Goal: Task Accomplishment & Management: Manage account settings

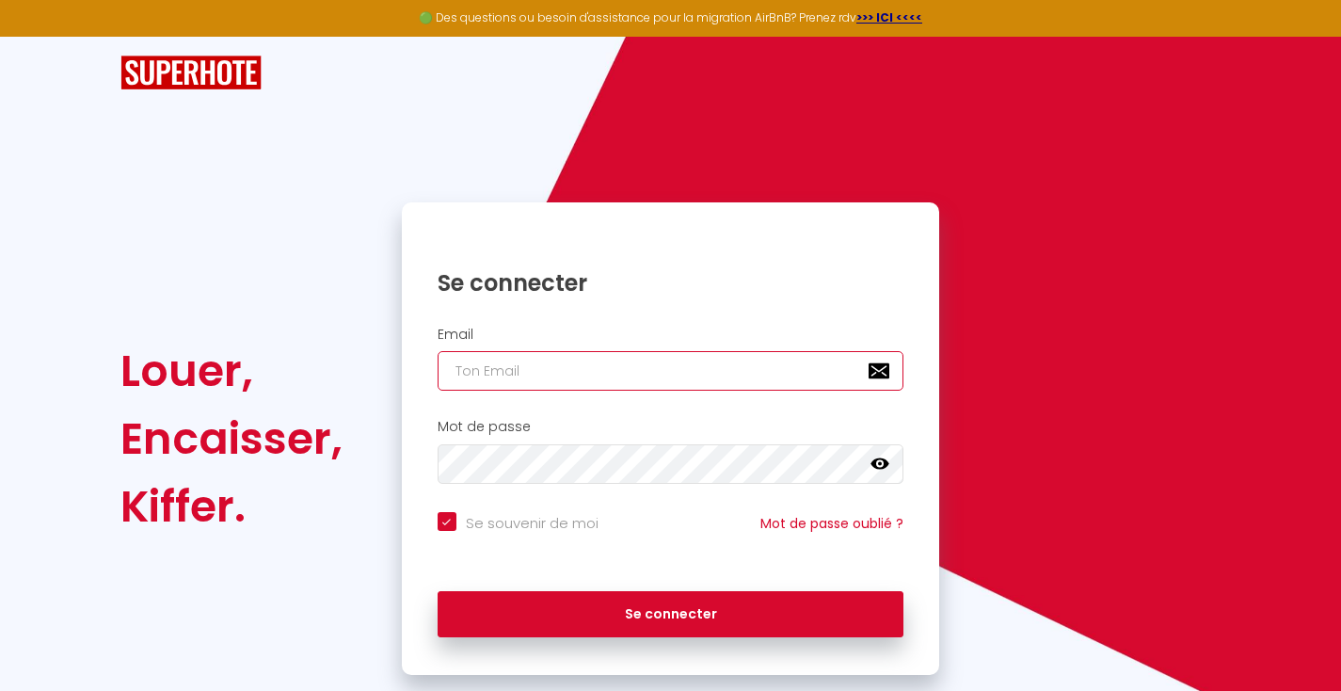
type input "[EMAIL_ADDRESS][DOMAIN_NAME]"
click at [587, 640] on div "Se connecter" at bounding box center [671, 614] width 538 height 85
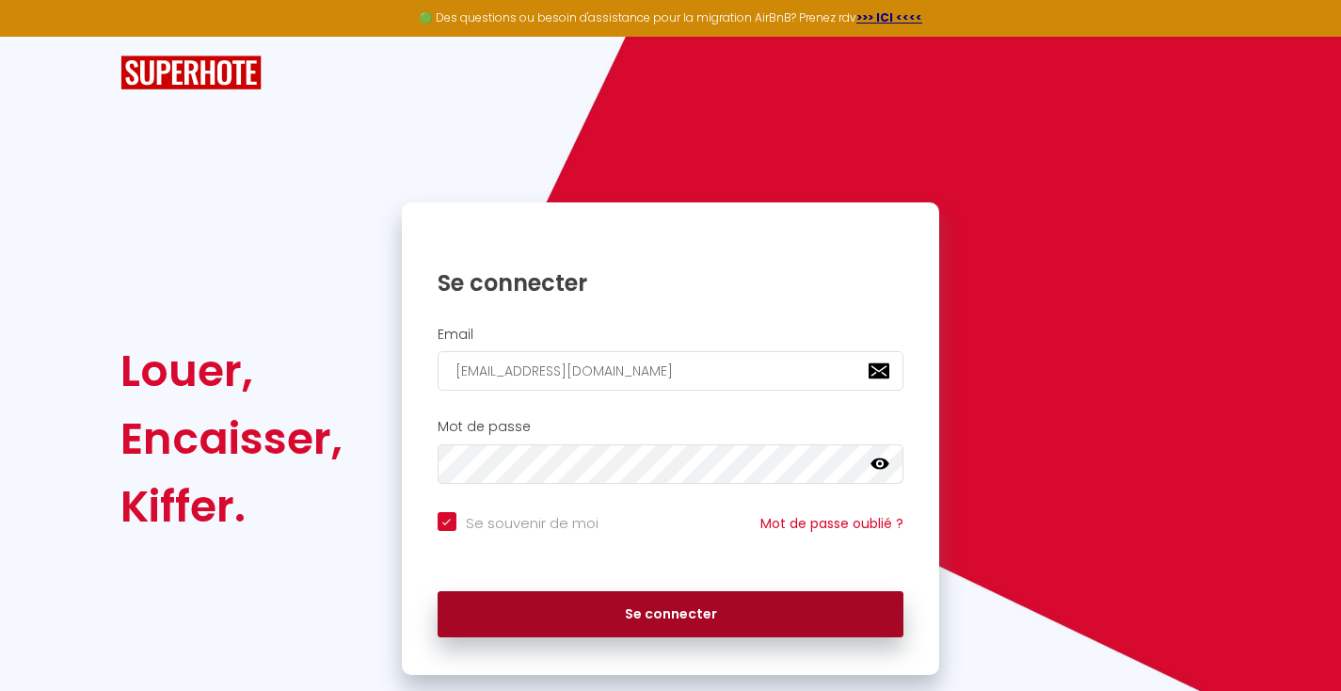
click at [584, 628] on button "Se connecter" at bounding box center [671, 614] width 467 height 47
checkbox input "true"
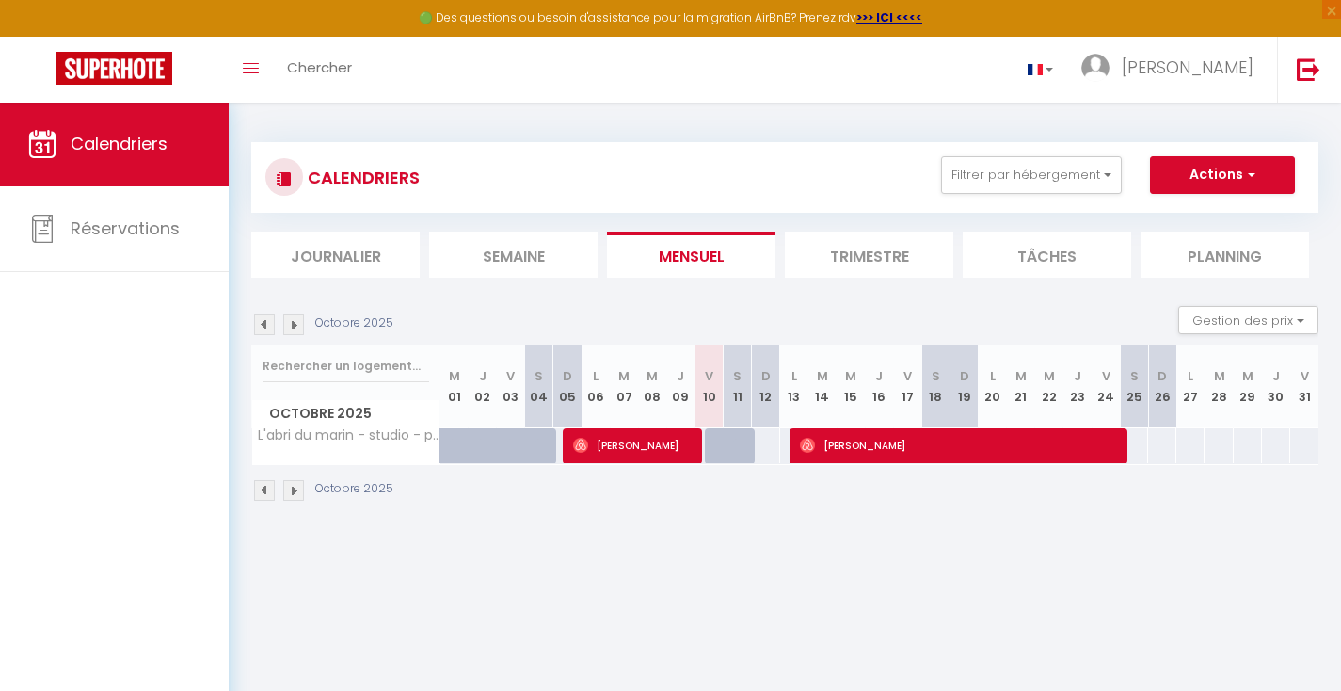
select select
click at [827, 452] on span "[PERSON_NAME]" at bounding box center [960, 445] width 320 height 36
select select "OK"
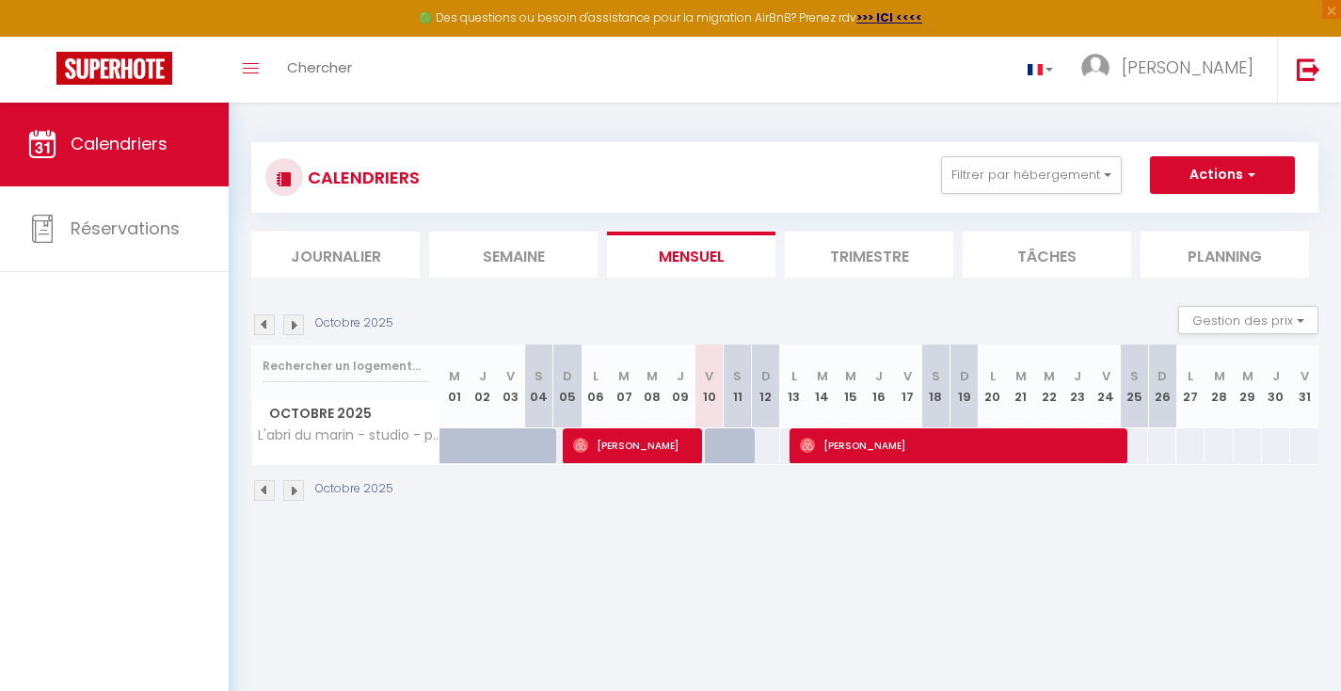
select select "OK"
select select "0"
select select "1"
select select
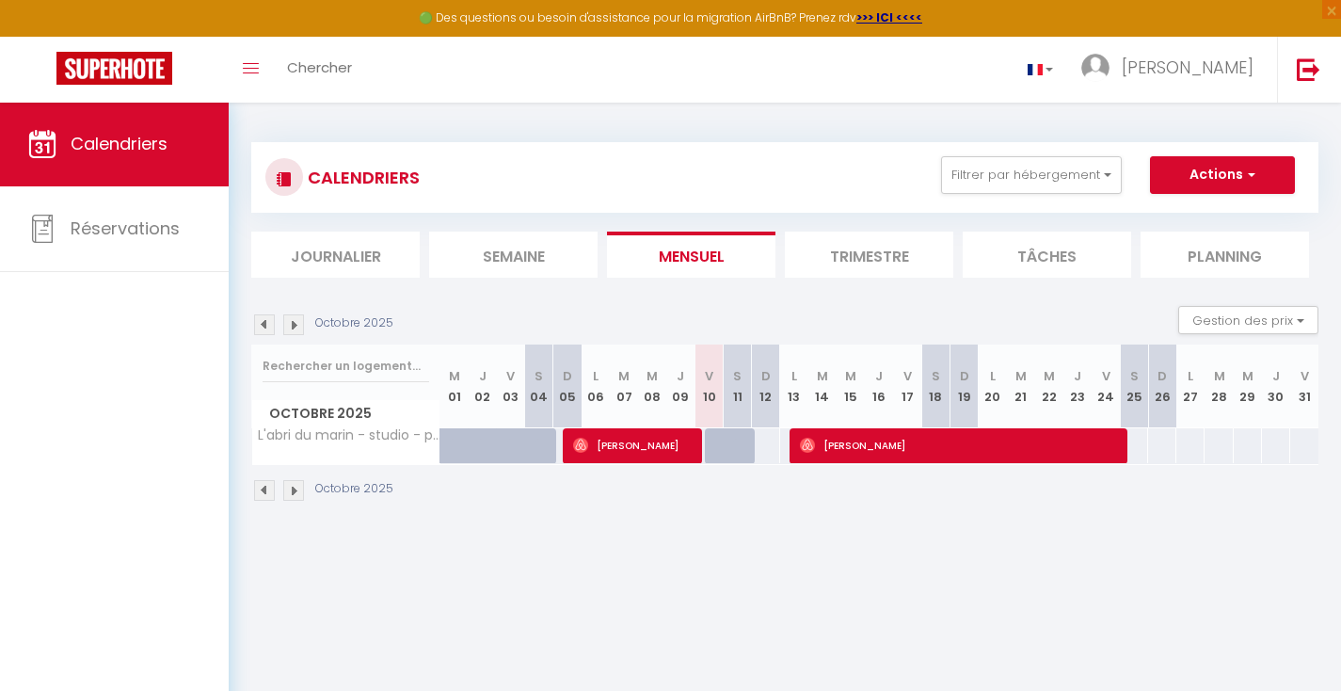
select select
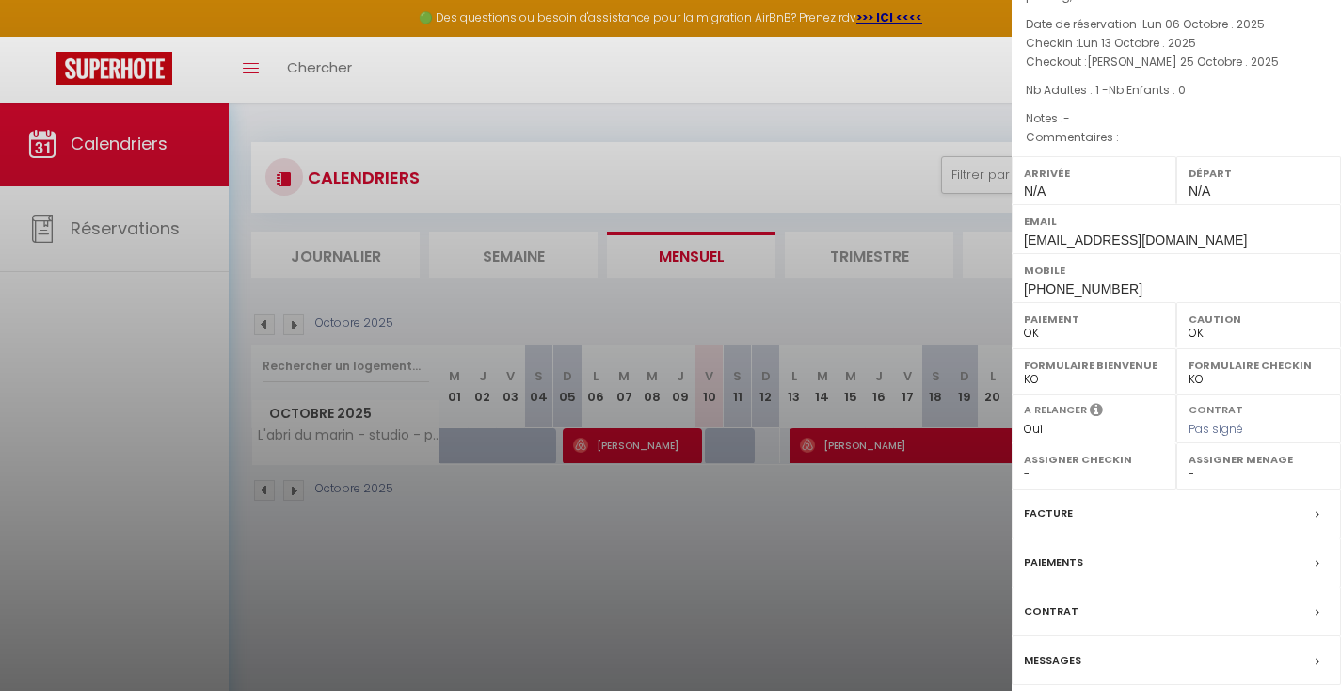
scroll to position [102, 0]
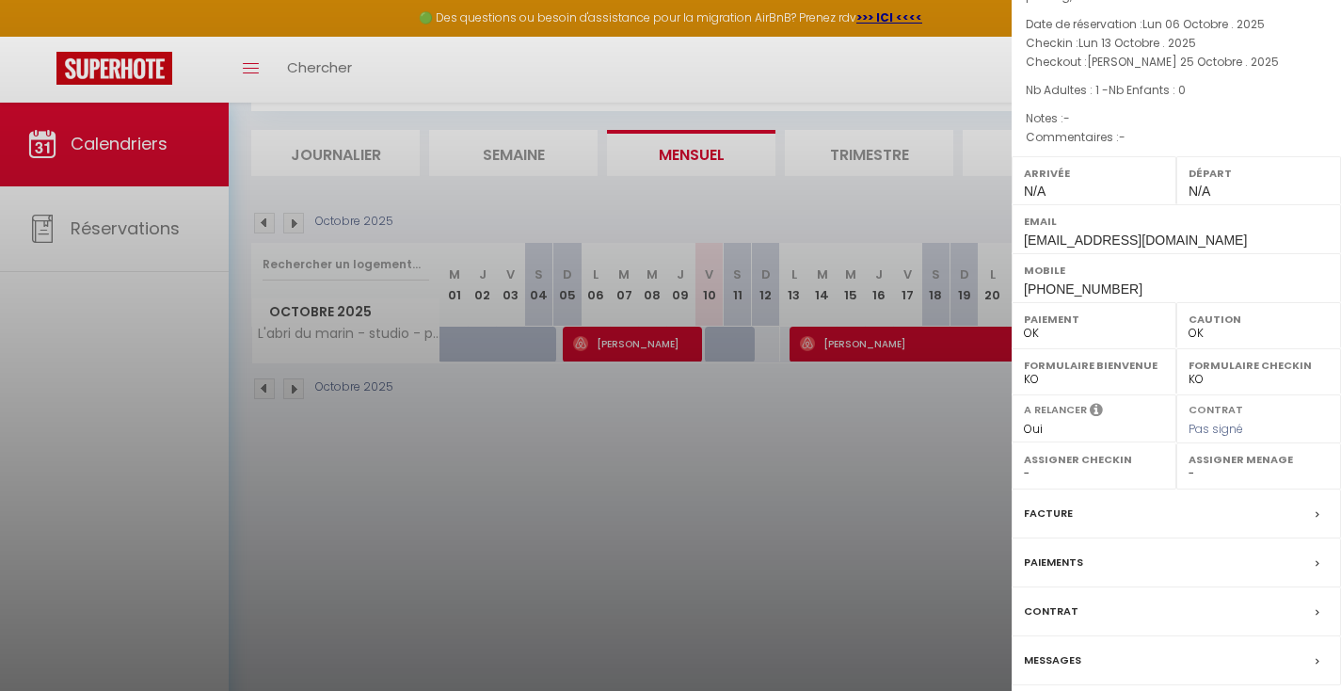
click at [944, 92] on div at bounding box center [670, 345] width 1341 height 691
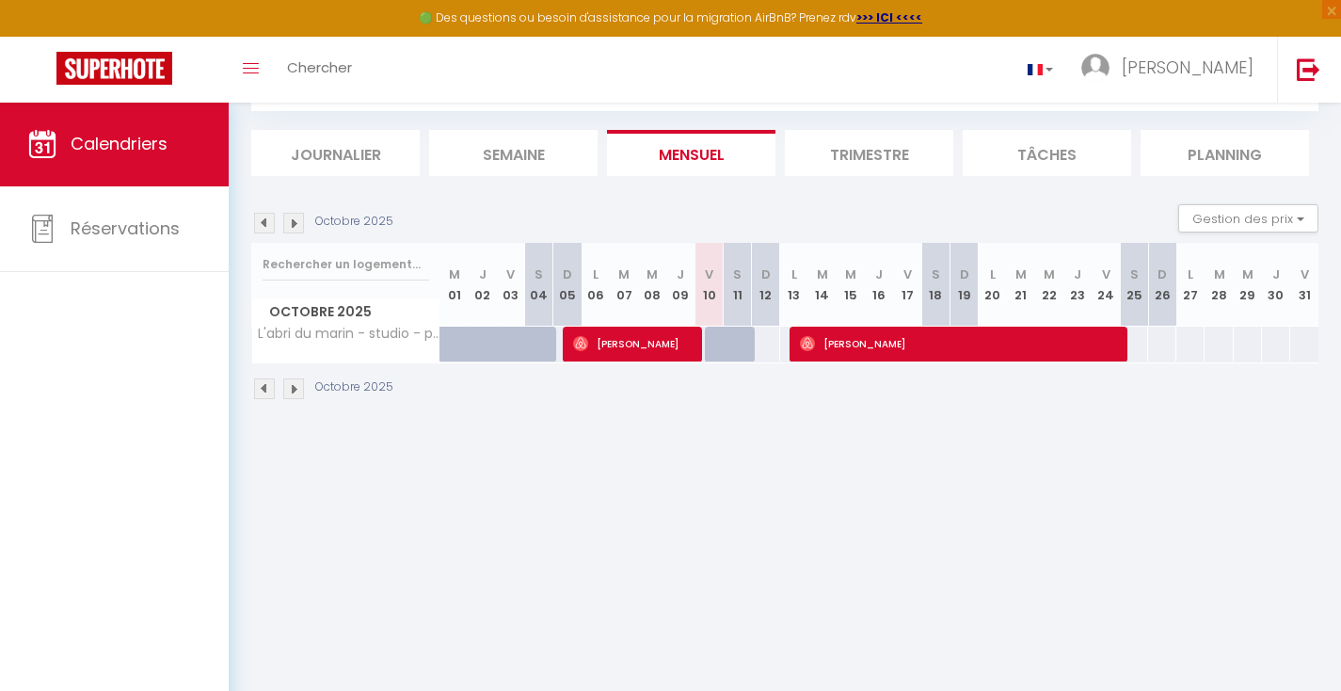
click at [849, 161] on li "Trimestre" at bounding box center [869, 153] width 168 height 46
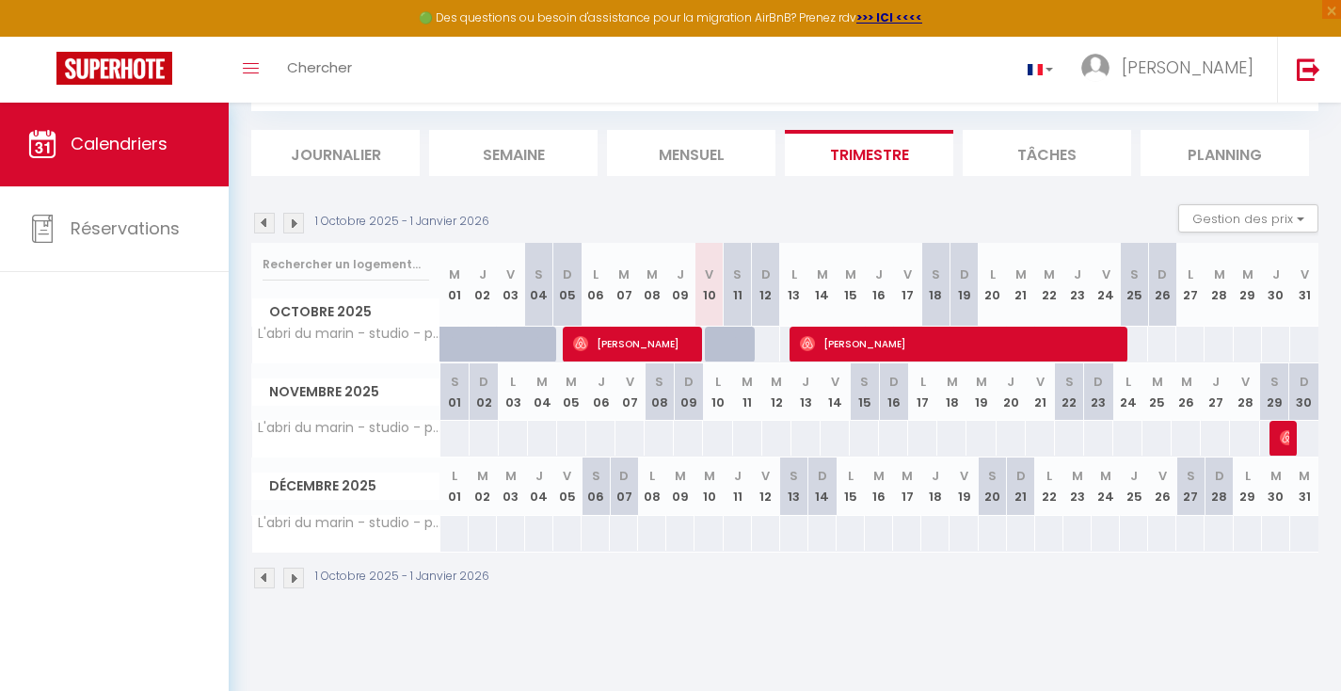
click at [263, 226] on img at bounding box center [264, 223] width 21 height 21
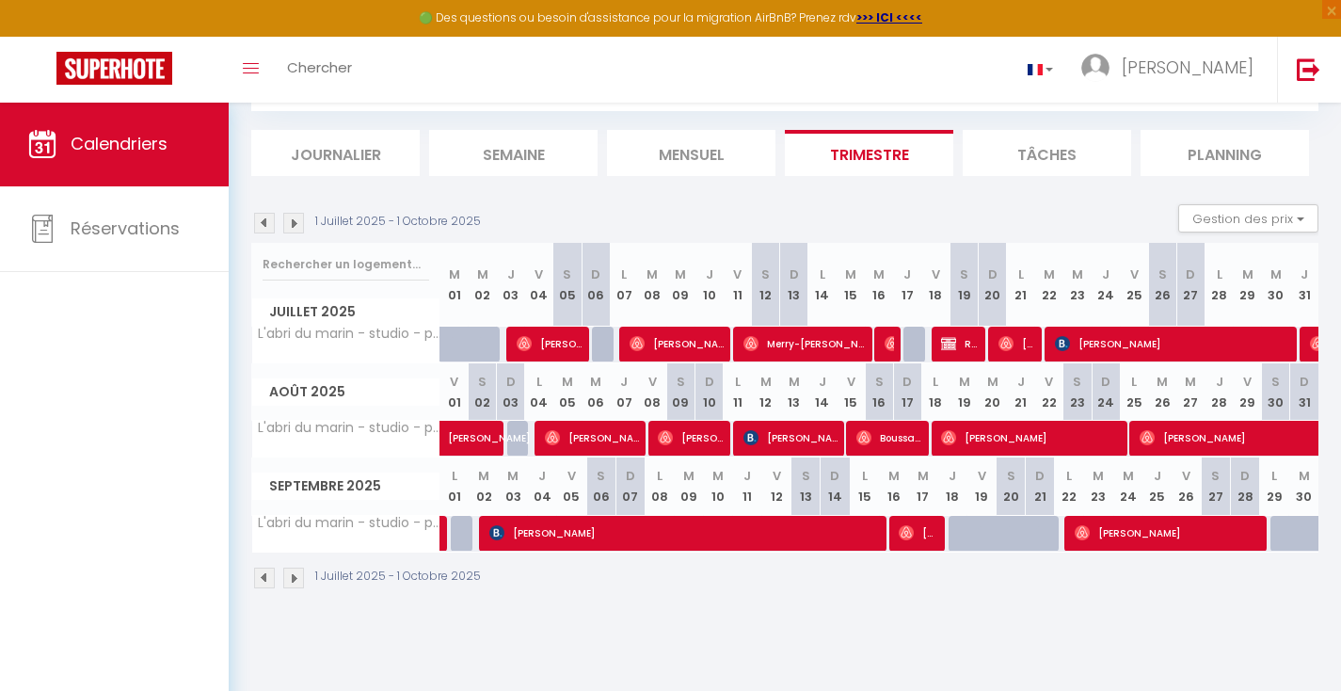
click at [301, 219] on img at bounding box center [293, 223] width 21 height 21
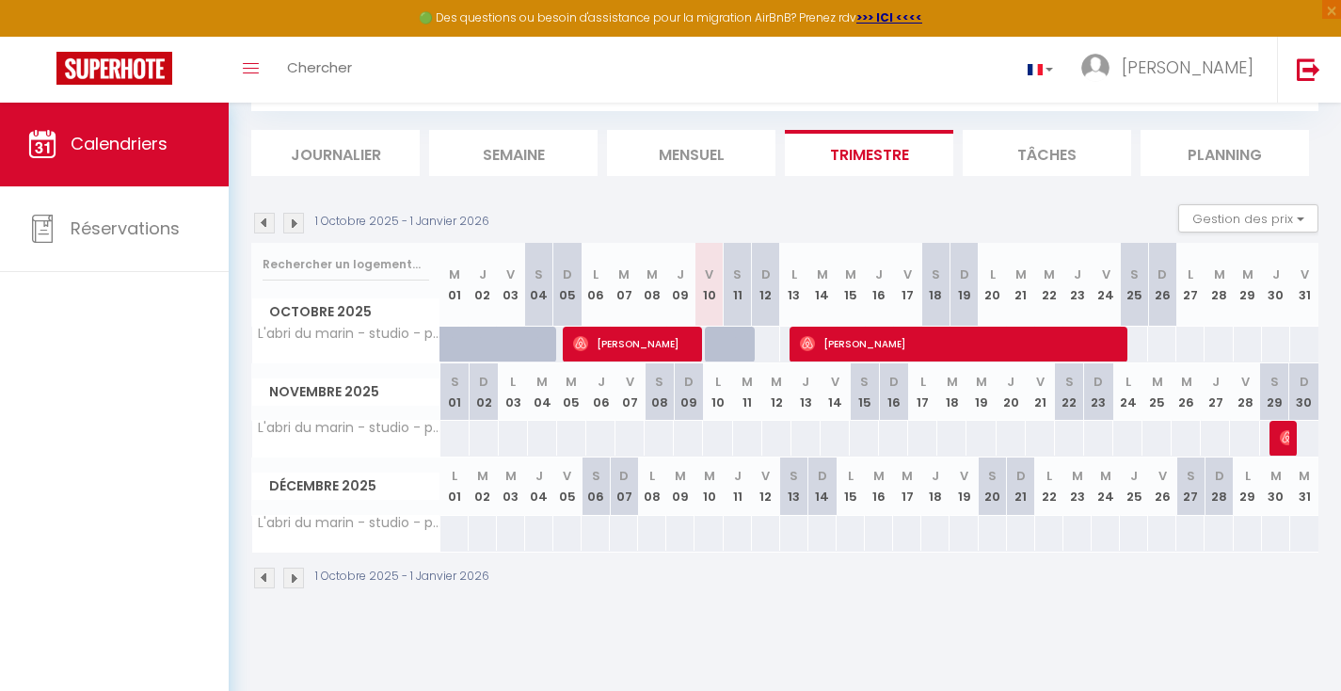
click at [301, 219] on img at bounding box center [293, 223] width 21 height 21
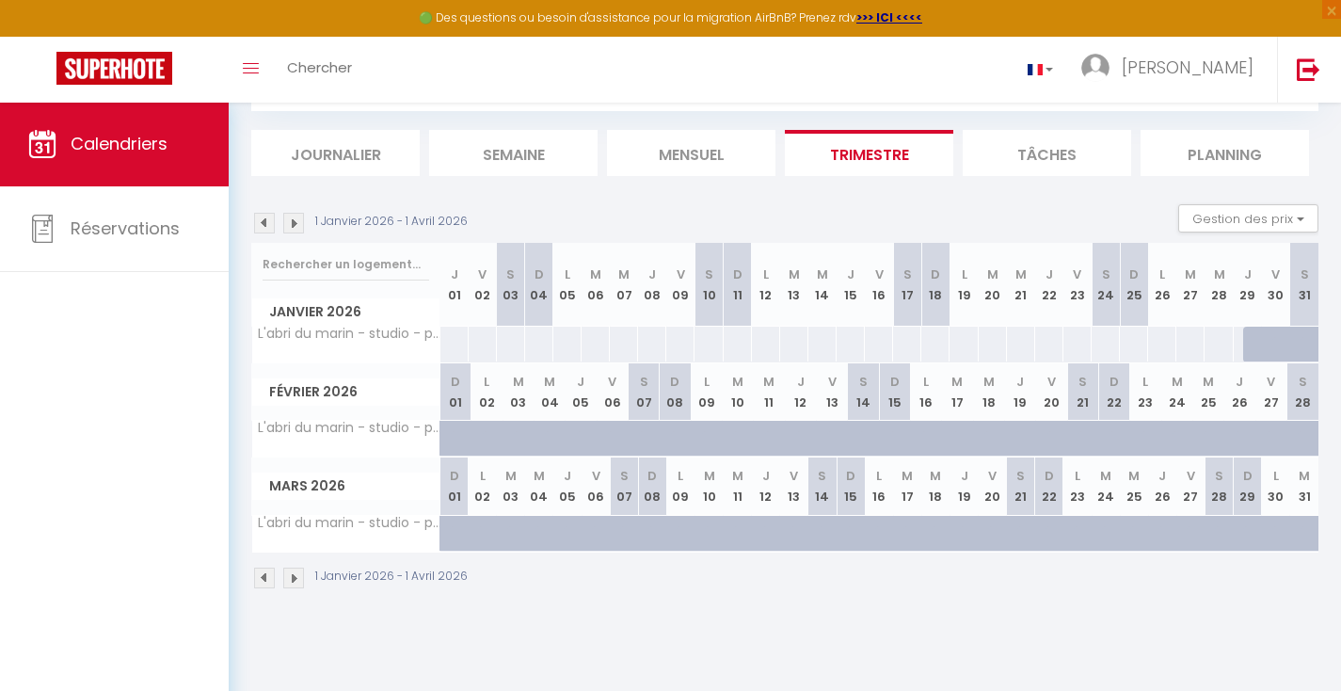
click at [291, 219] on img at bounding box center [293, 223] width 21 height 21
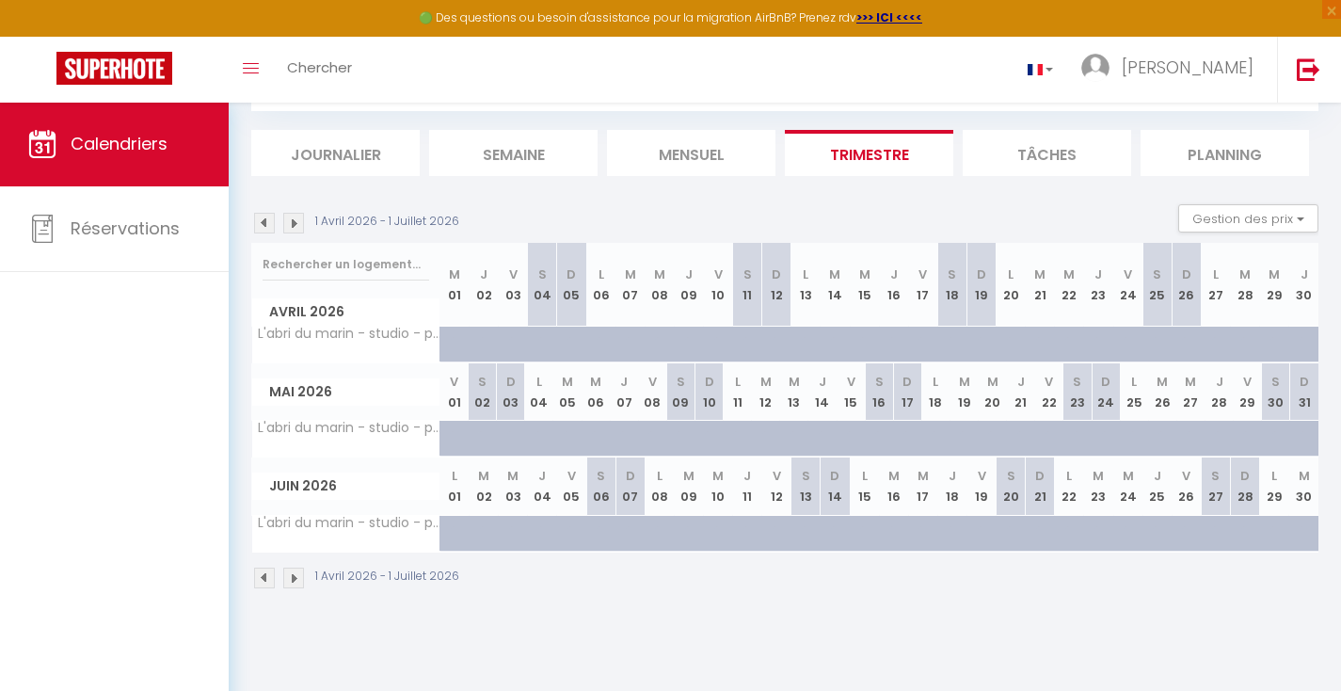
click at [291, 219] on img at bounding box center [293, 223] width 21 height 21
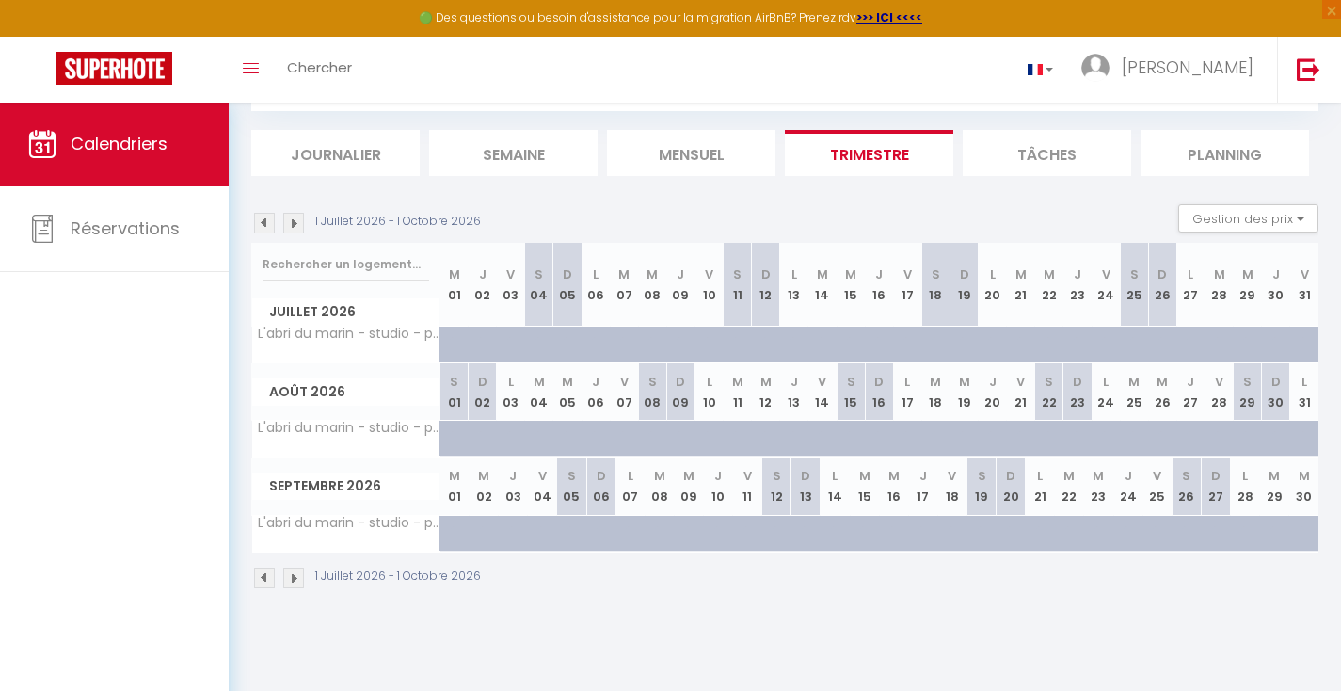
click at [291, 219] on img at bounding box center [293, 223] width 21 height 21
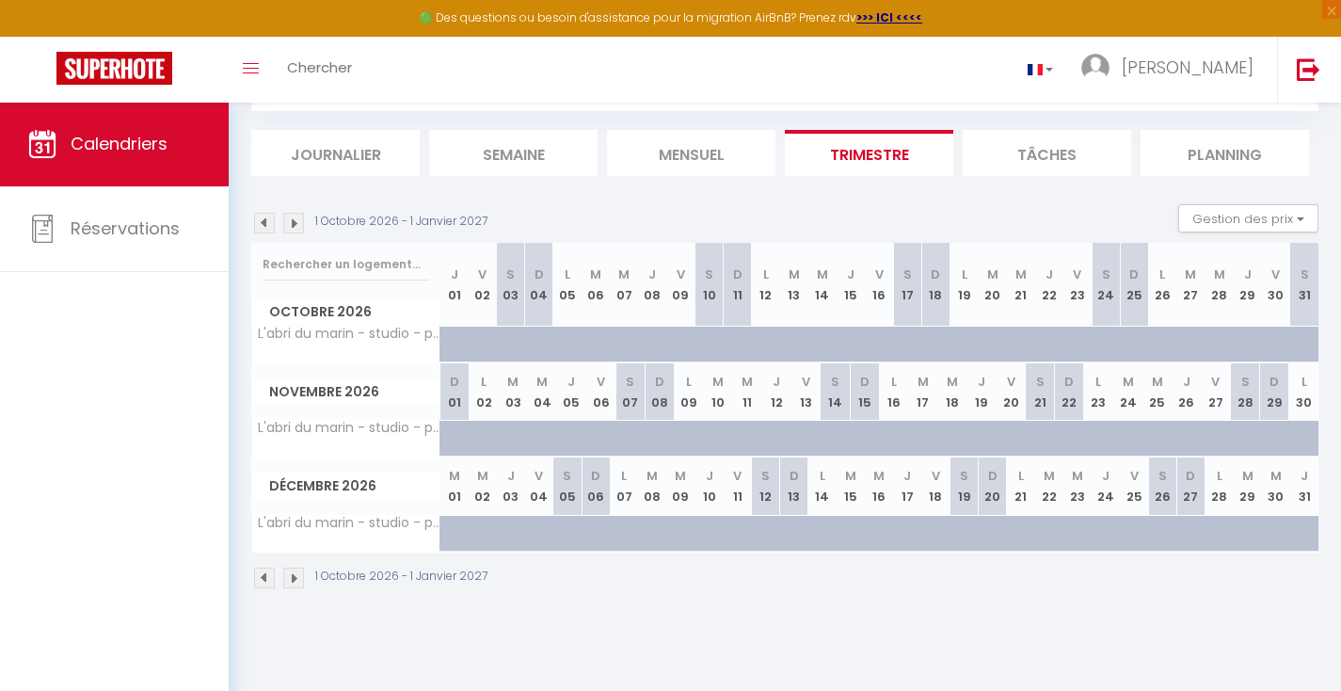
click at [291, 219] on img at bounding box center [293, 223] width 21 height 21
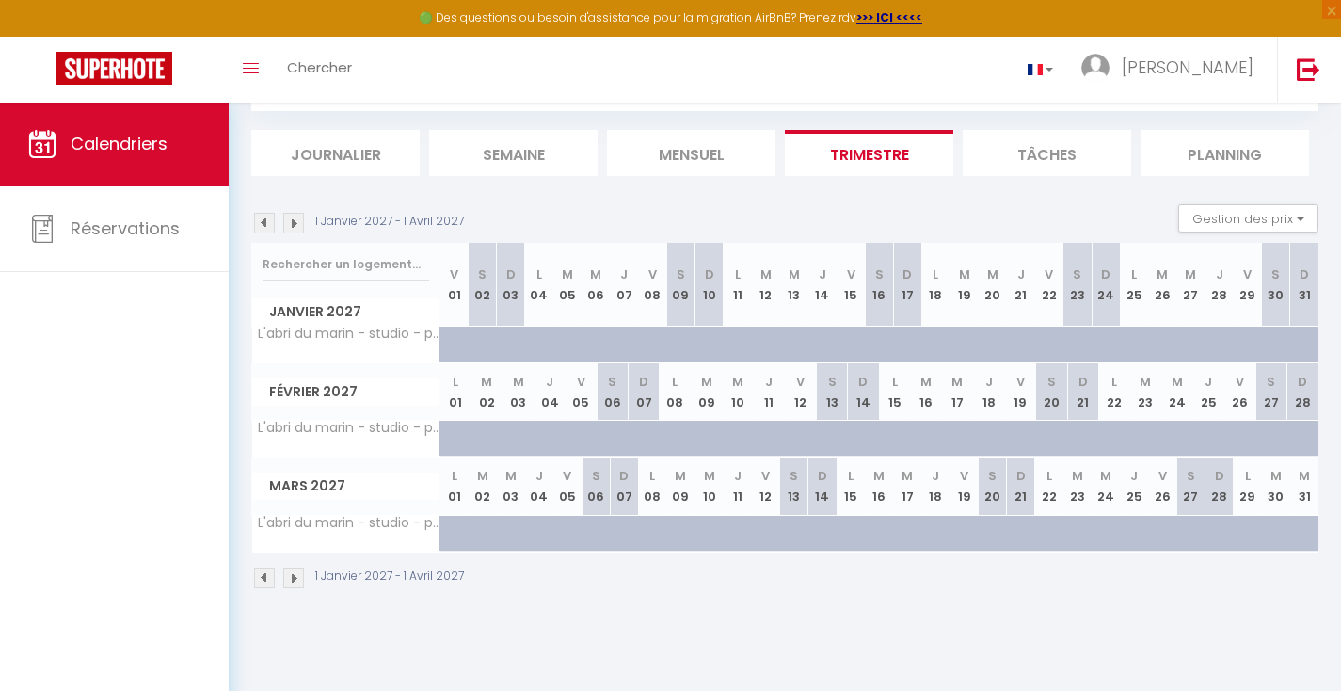
click at [291, 219] on img at bounding box center [293, 223] width 21 height 21
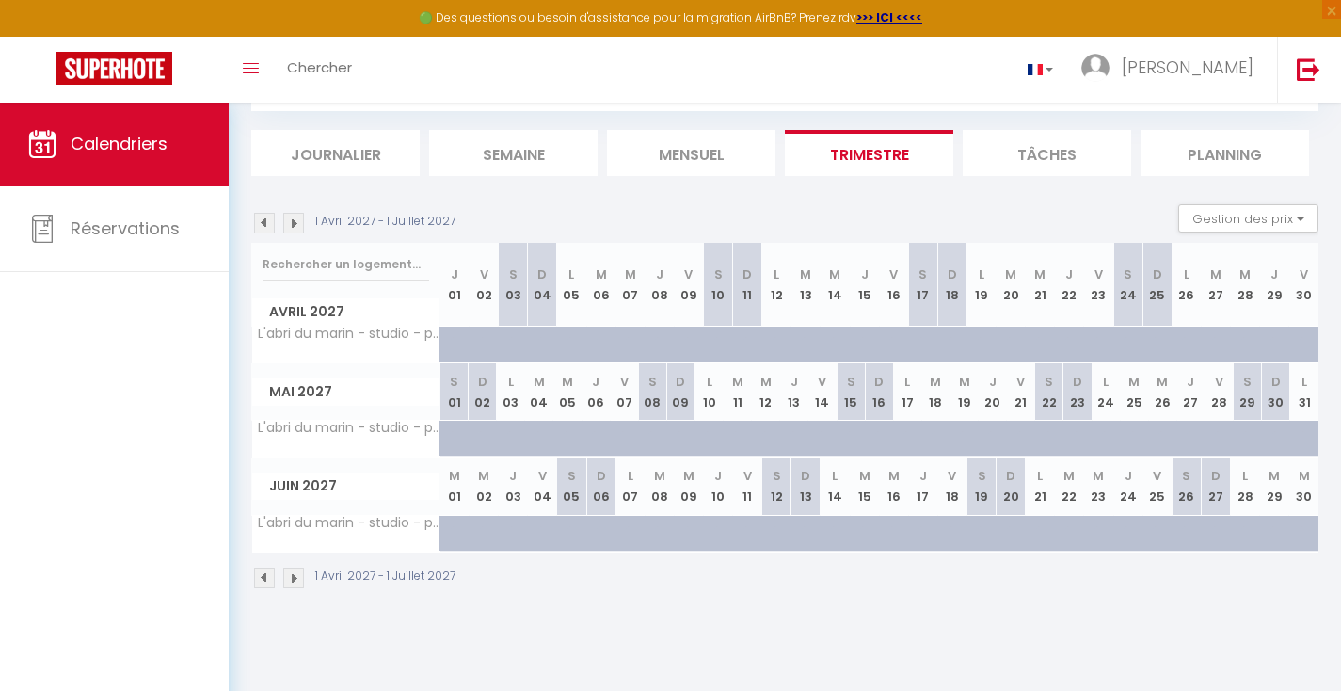
click at [291, 219] on img at bounding box center [293, 223] width 21 height 21
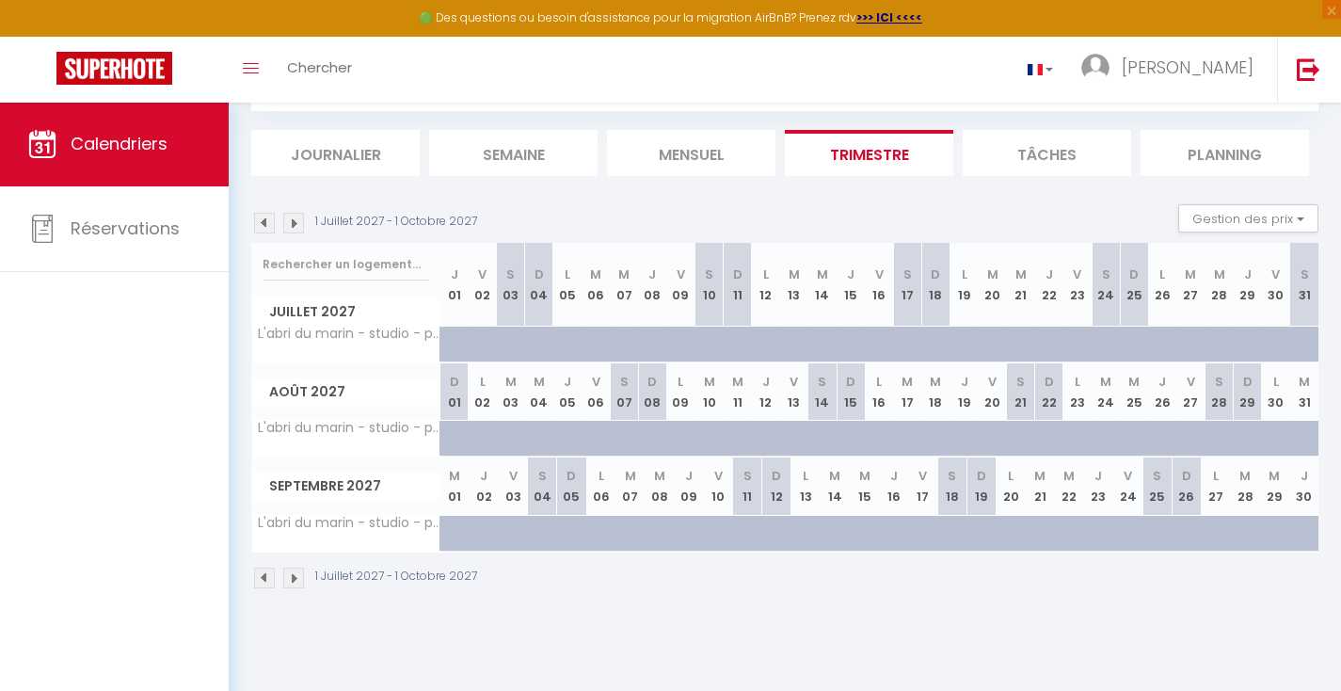
click at [1216, 141] on li "Planning" at bounding box center [1225, 153] width 168 height 46
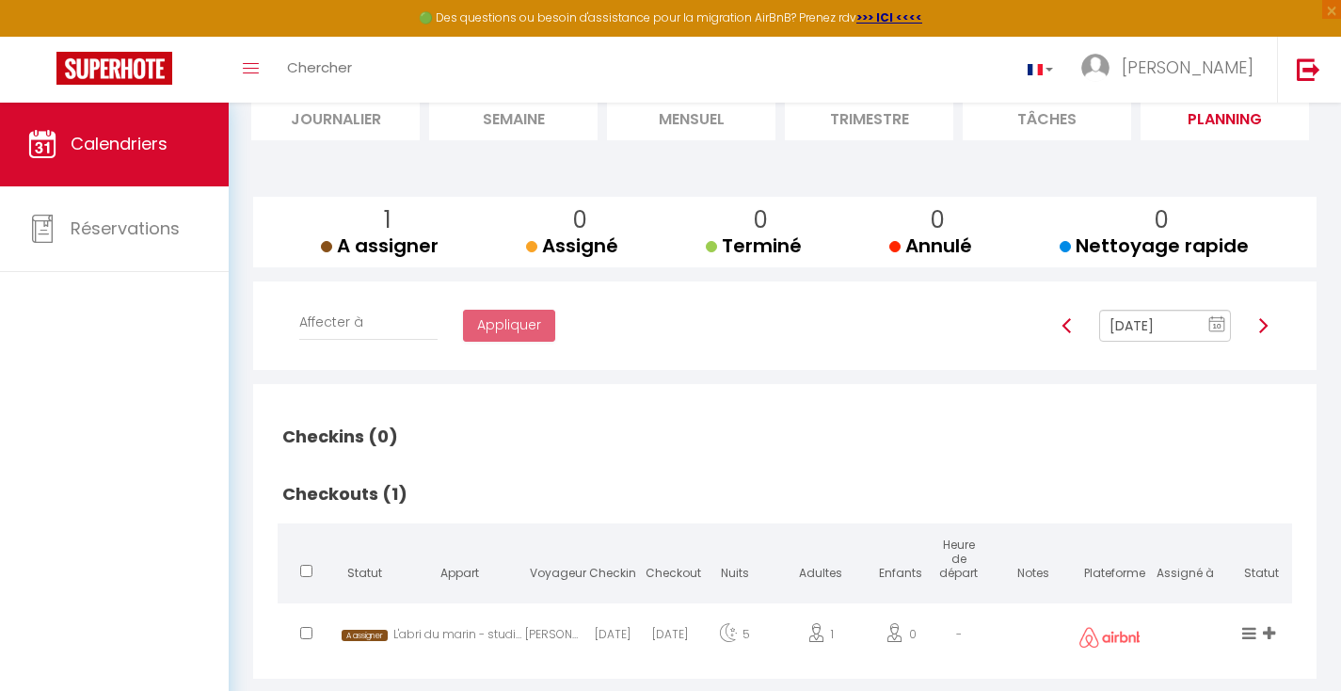
scroll to position [173, 0]
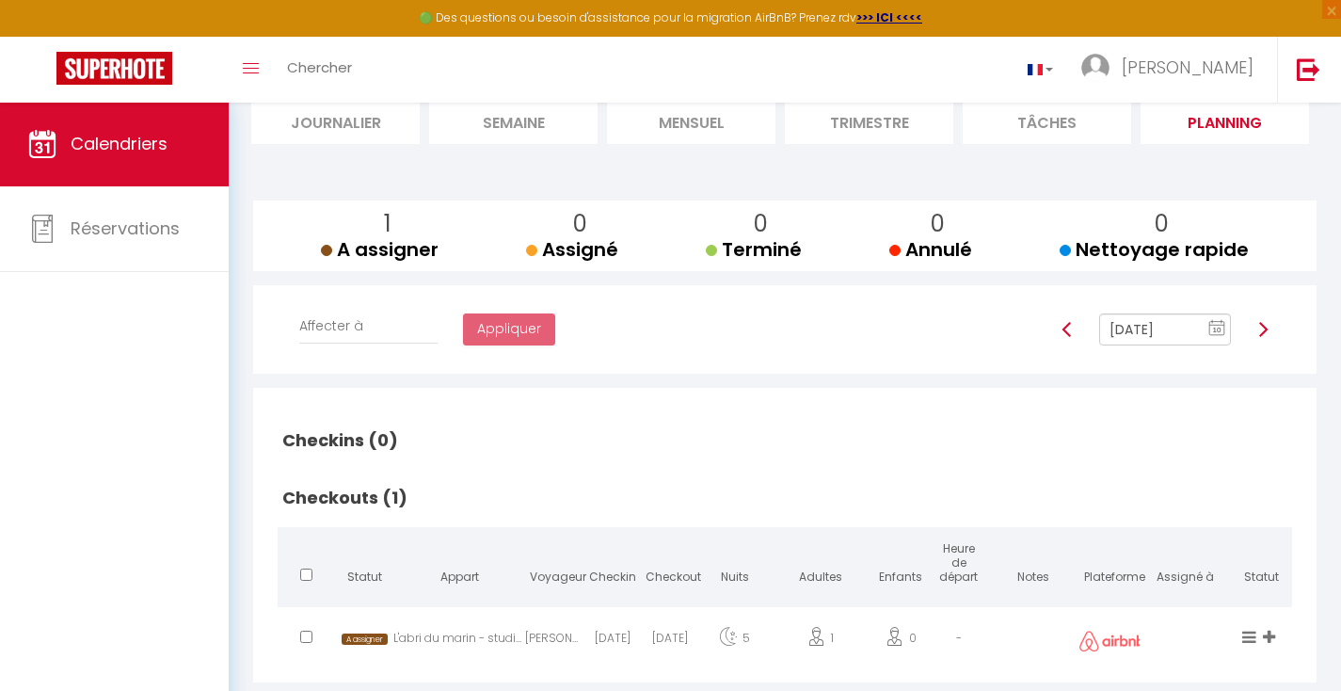
click at [348, 121] on li "Journalier" at bounding box center [335, 121] width 168 height 46
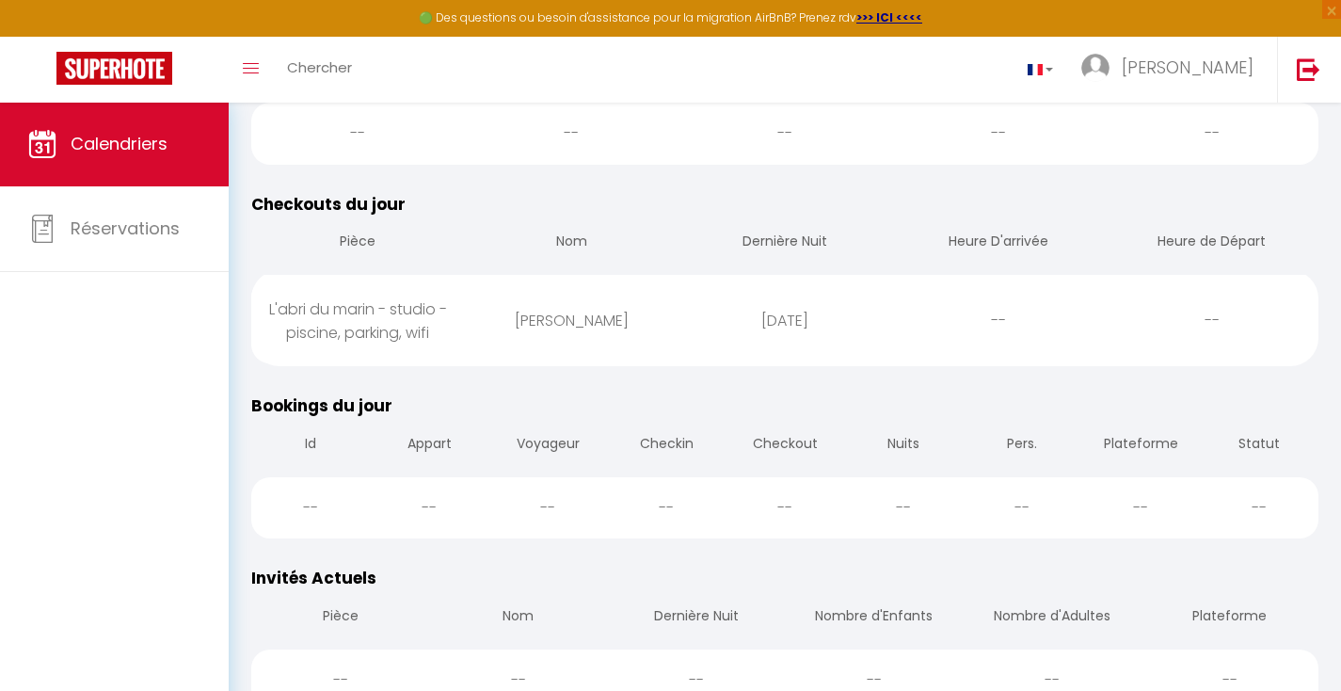
scroll to position [495, 0]
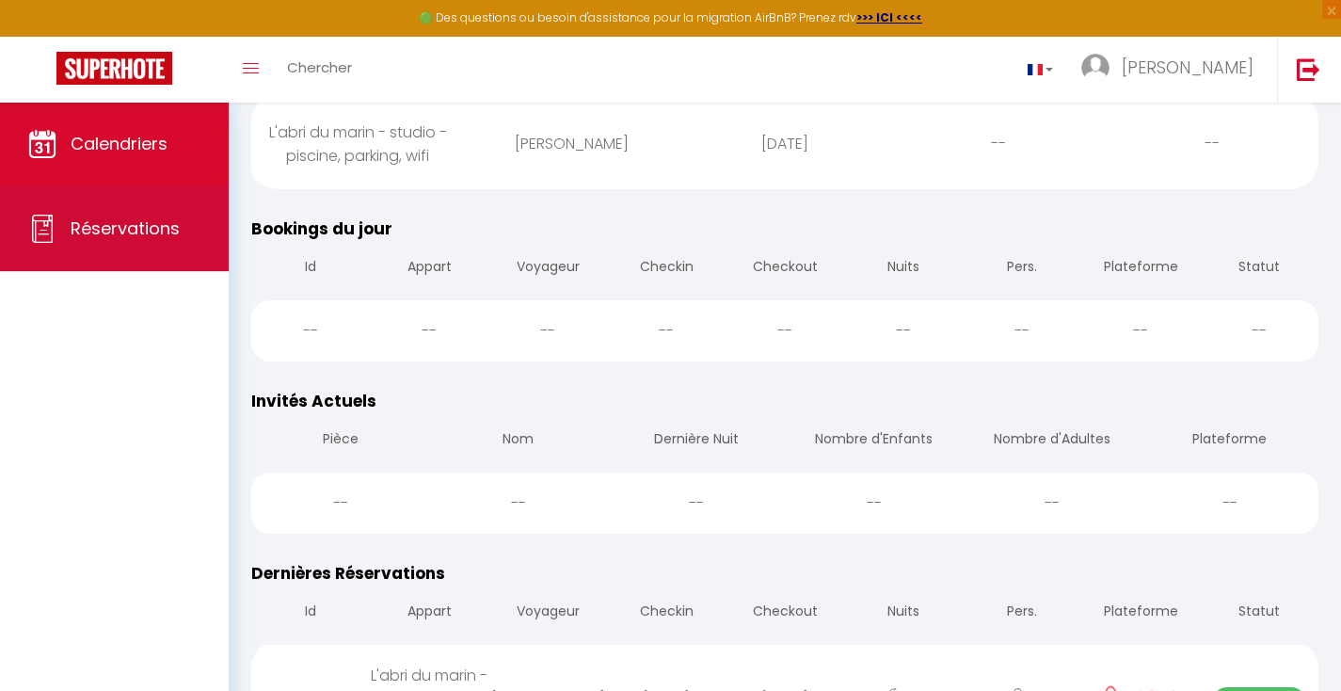
click at [111, 219] on span "Réservations" at bounding box center [125, 228] width 109 height 24
select select "not_cancelled"
